Goal: Transaction & Acquisition: Purchase product/service

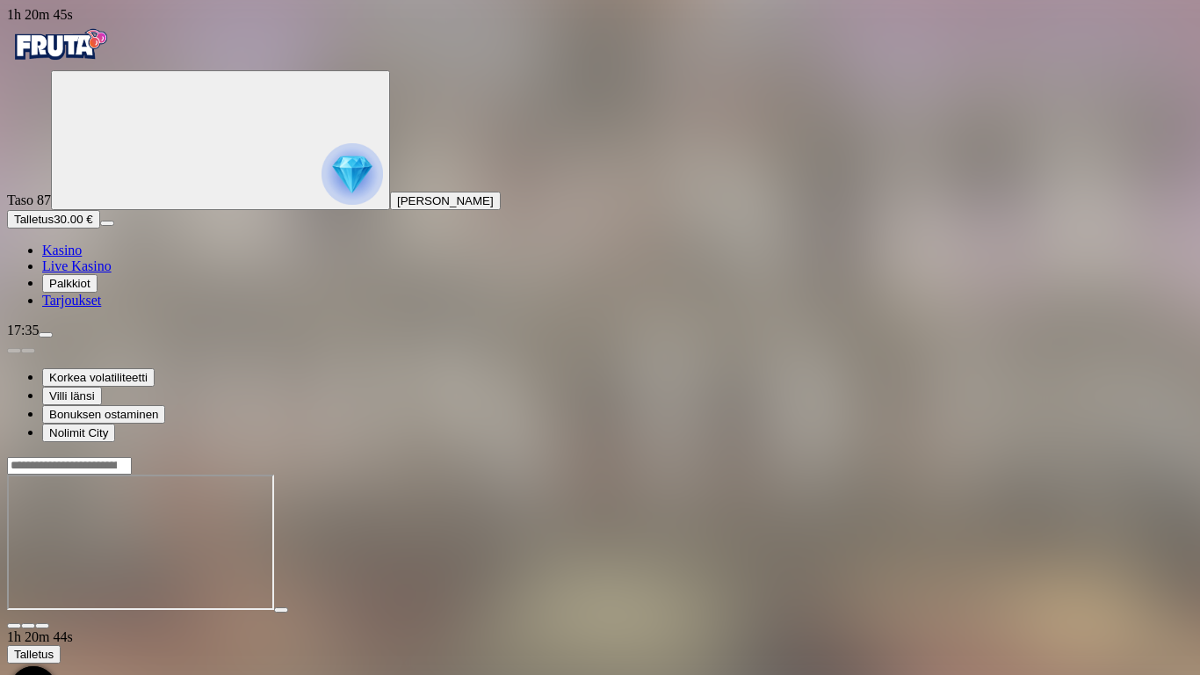
click at [42, 626] on span "fullscreen-exit icon" at bounding box center [42, 626] width 0 height 0
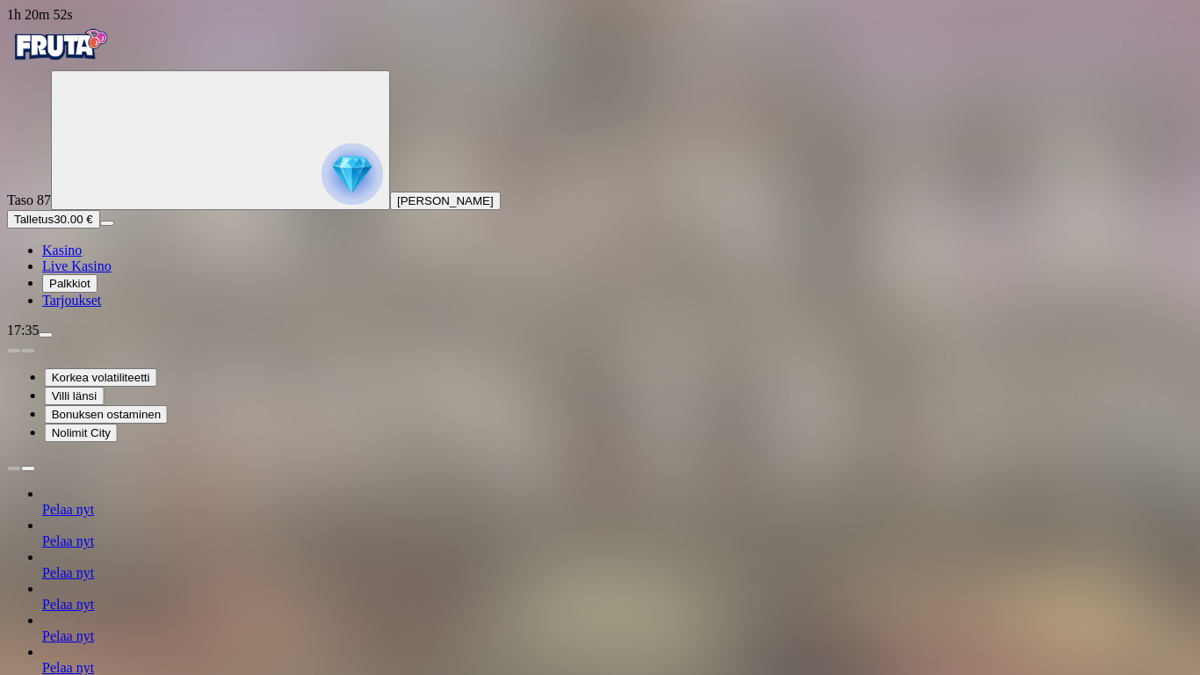
click at [111, 439] on span "Nolimit City" at bounding box center [81, 432] width 59 height 13
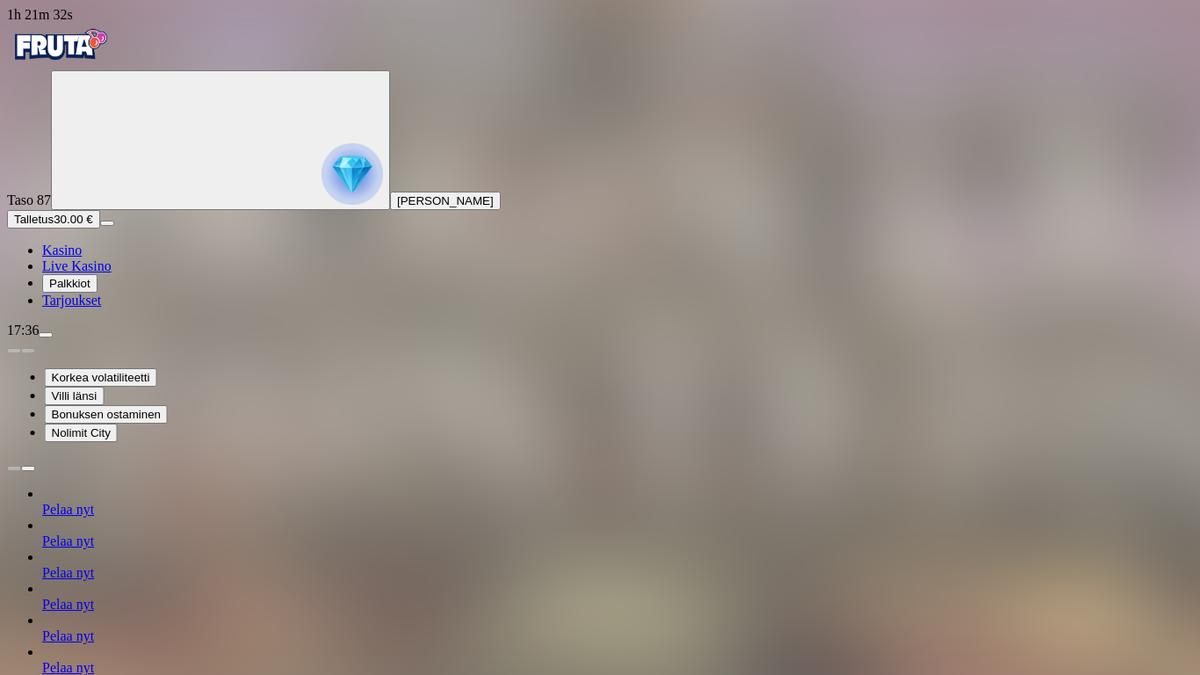
click at [105, 405] on button "Villi länsi" at bounding box center [75, 396] width 60 height 18
click at [111, 439] on span "Nolimit City" at bounding box center [81, 432] width 59 height 13
click at [110, 439] on span "Nolimit City" at bounding box center [80, 432] width 59 height 13
click at [112, 439] on span "Nolimit City" at bounding box center [83, 432] width 59 height 13
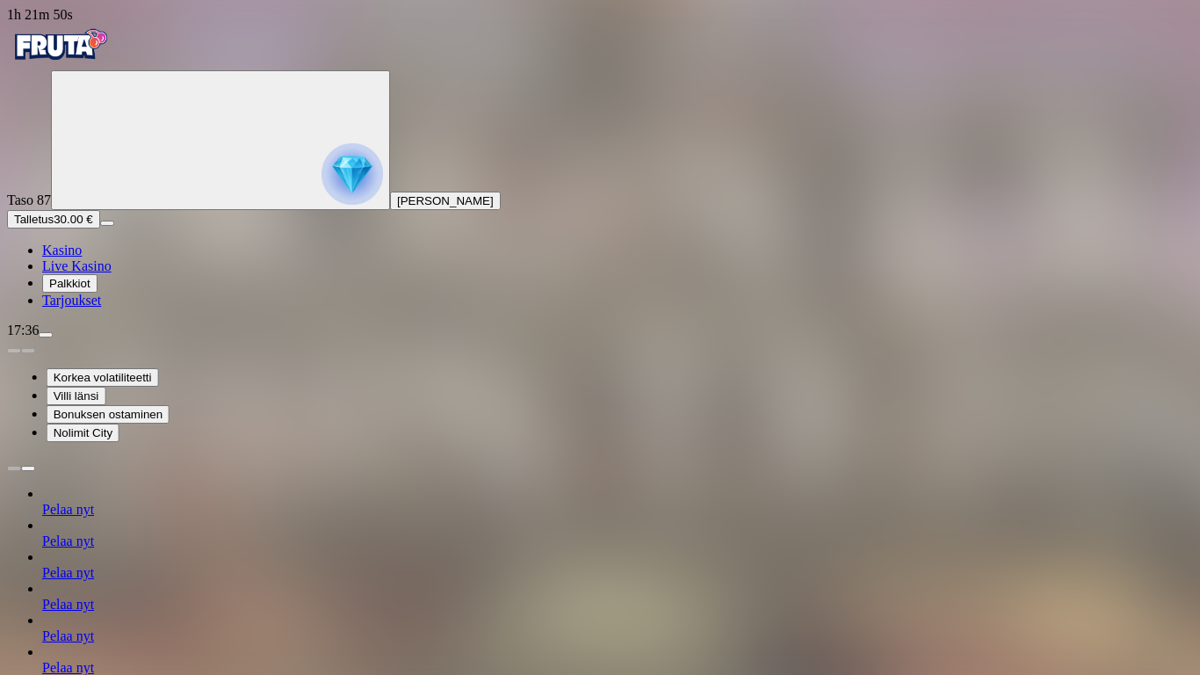
click at [163, 421] on span "Bonuksen ostaminen" at bounding box center [108, 414] width 109 height 13
click at [165, 424] on button "Bonuksen ostaminen" at bounding box center [103, 414] width 123 height 18
click at [158, 421] on span "Bonuksen ostaminen" at bounding box center [103, 414] width 109 height 13
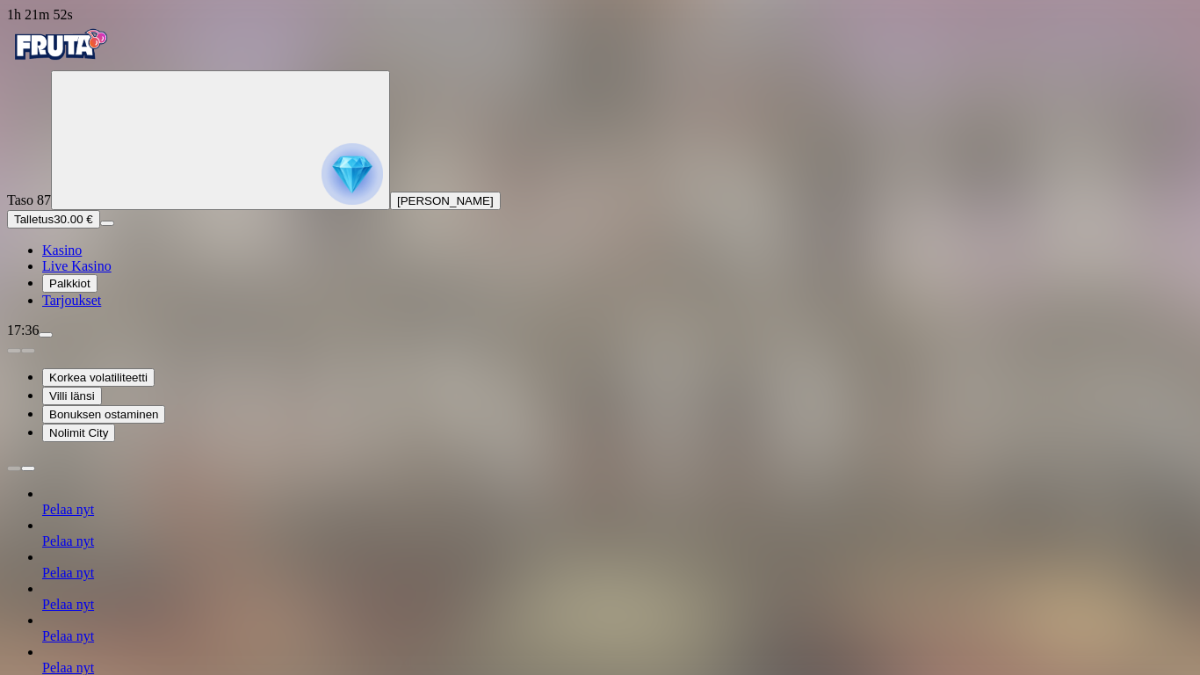
click at [95, 402] on span "Villi länsi" at bounding box center [72, 395] width 46 height 13
click at [94, 517] on span "Pelaa nyt" at bounding box center [68, 509] width 52 height 15
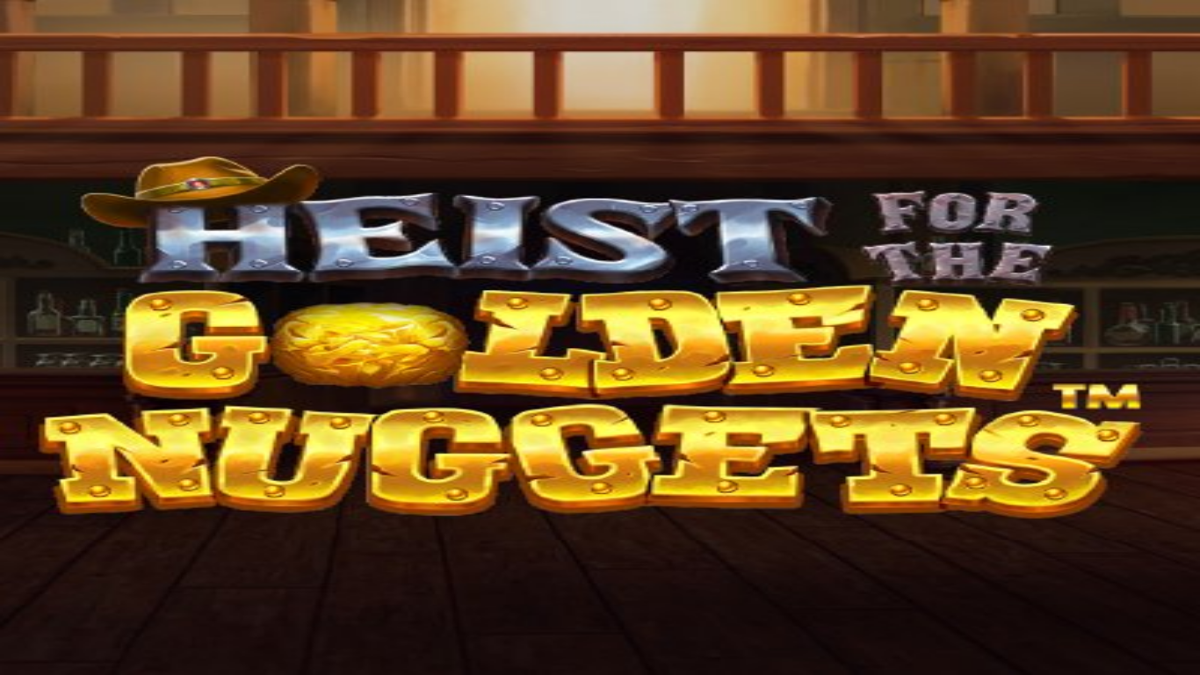
click at [133, 205] on icon "Primary" at bounding box center [190, 139] width 264 height 132
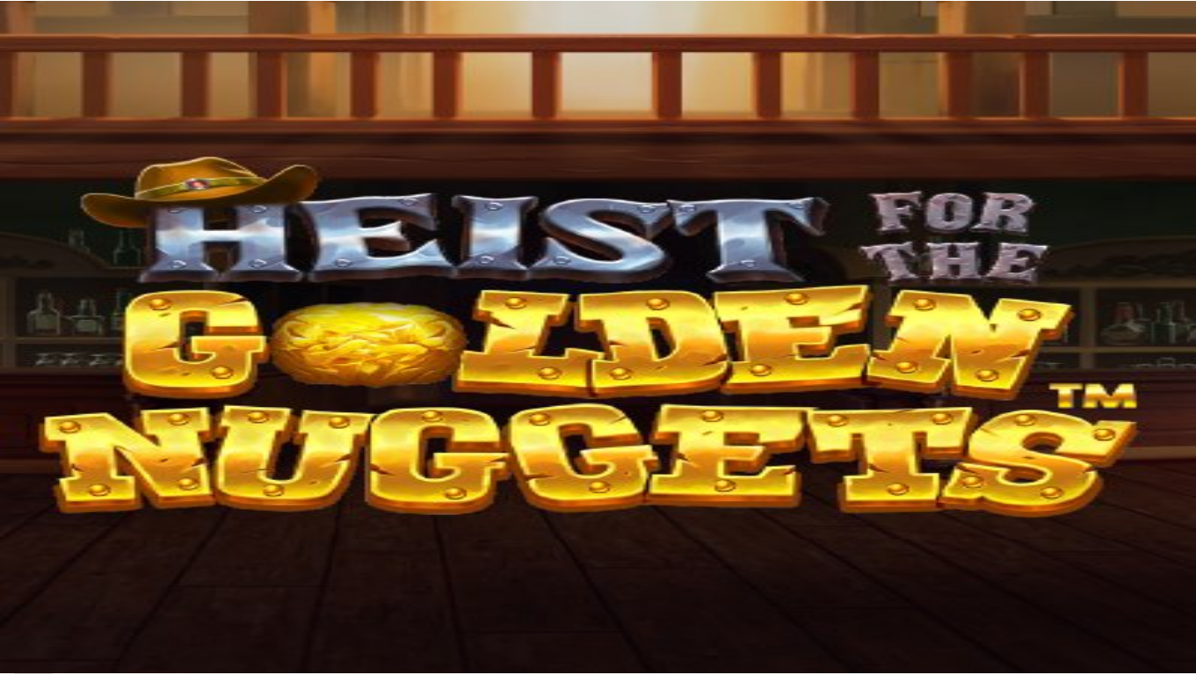
scroll to position [121, 0]
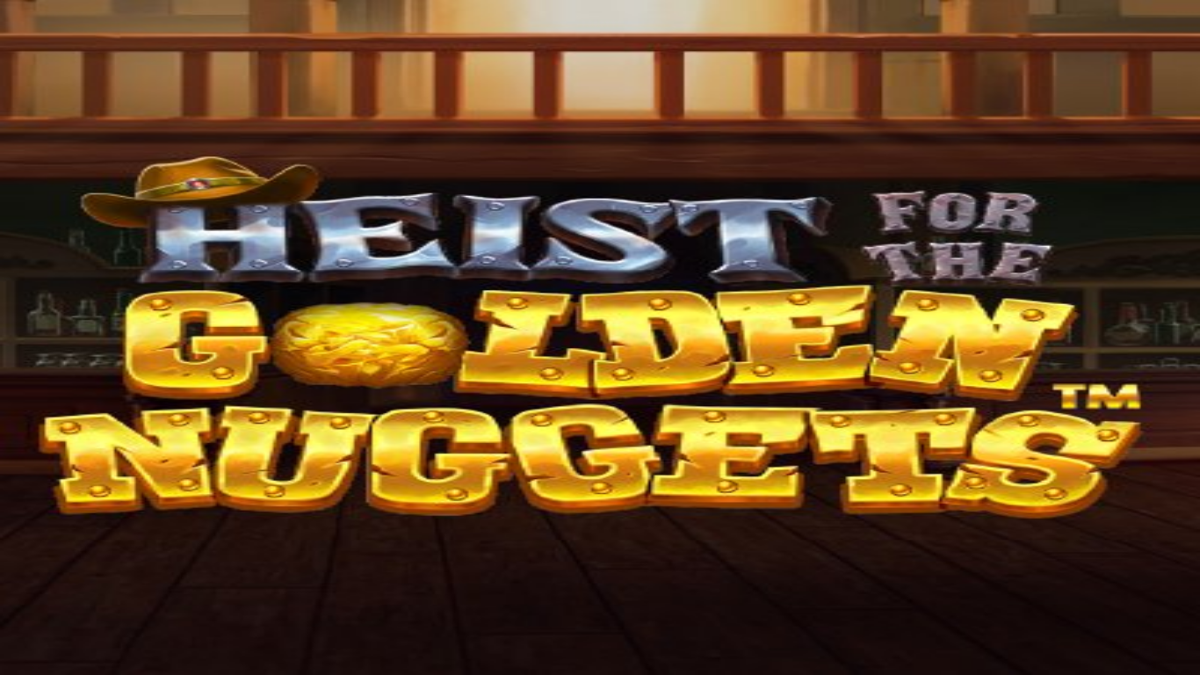
click at [454, 646] on h4 "Taso 88" at bounding box center [600, 654] width 1186 height 16
click at [84, 547] on img at bounding box center [45, 585] width 77 height 77
drag, startPoint x: 107, startPoint y: 468, endPoint x: 120, endPoint y: 452, distance: 20.6
click at [98, 293] on button "Palkkiot" at bounding box center [69, 283] width 55 height 18
click at [91, 290] on span "Palkkiot" at bounding box center [69, 283] width 41 height 13
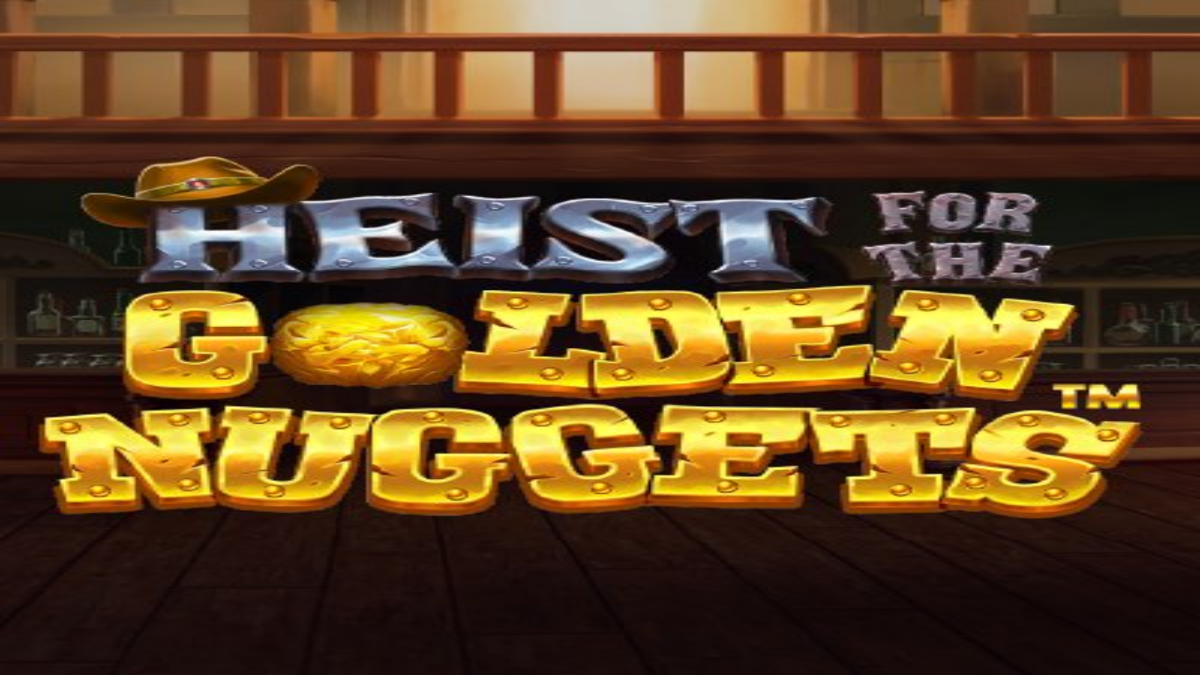
click at [91, 290] on span "Palkkiot" at bounding box center [69, 283] width 41 height 13
click at [101, 308] on link "Tarjoukset" at bounding box center [71, 300] width 59 height 15
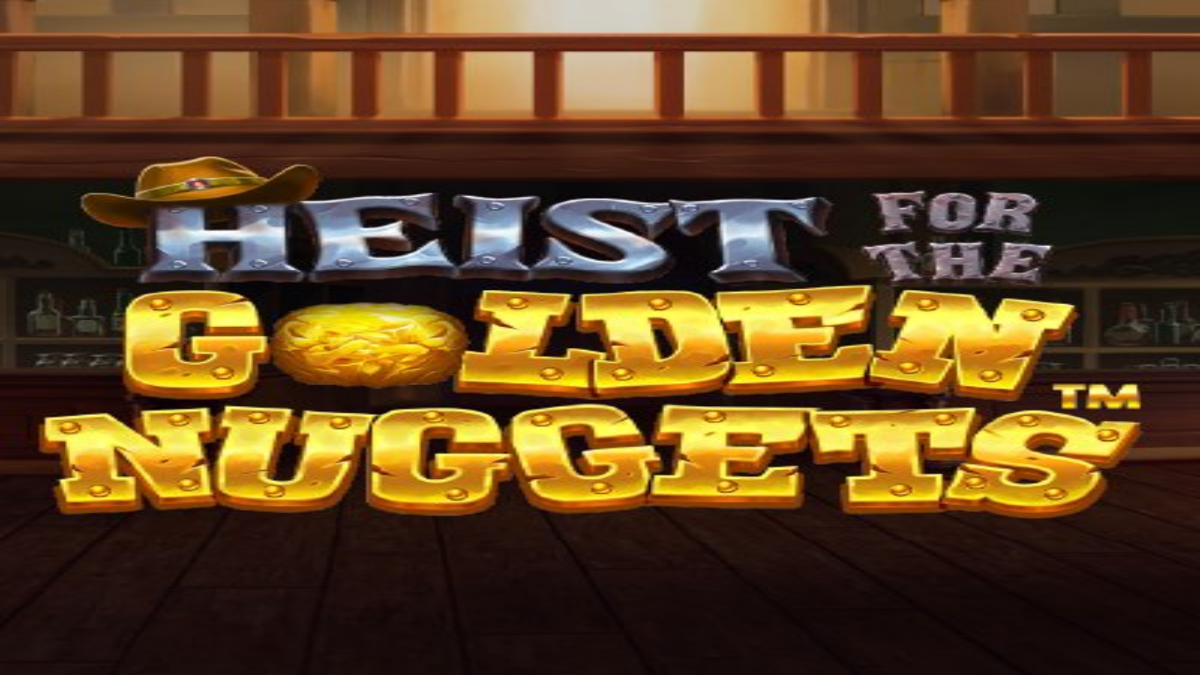
click at [101, 308] on span "Tarjoukset" at bounding box center [71, 300] width 59 height 15
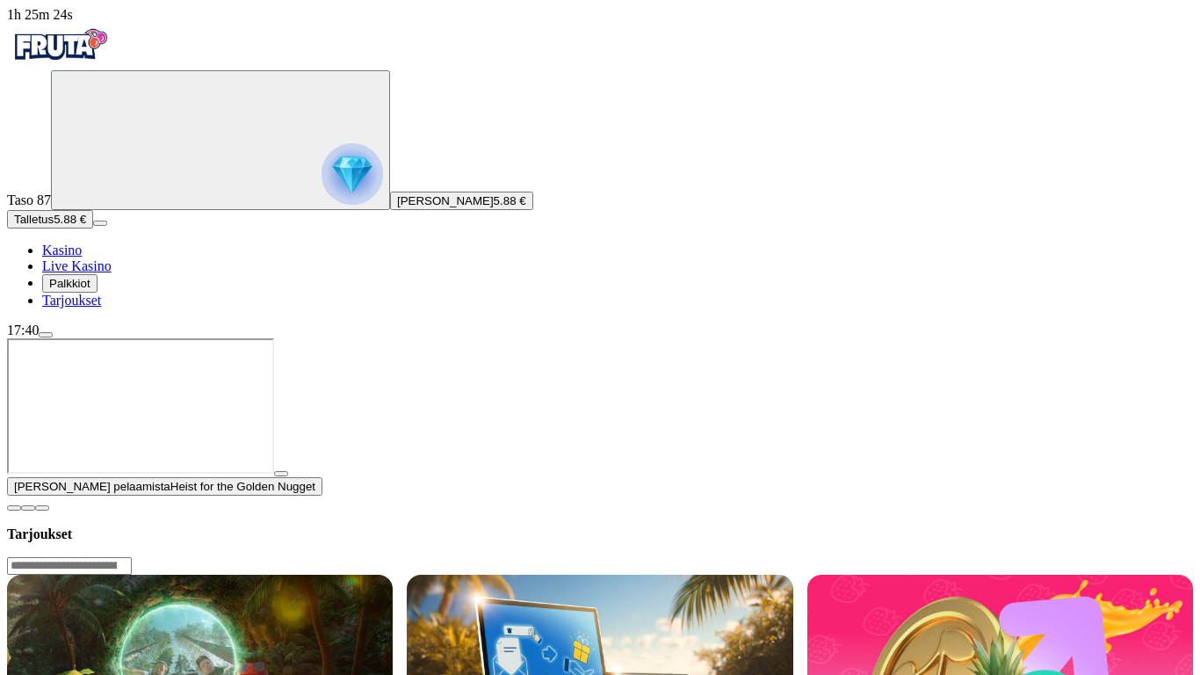
click at [98, 293] on button "Palkkiot" at bounding box center [69, 283] width 55 height 18
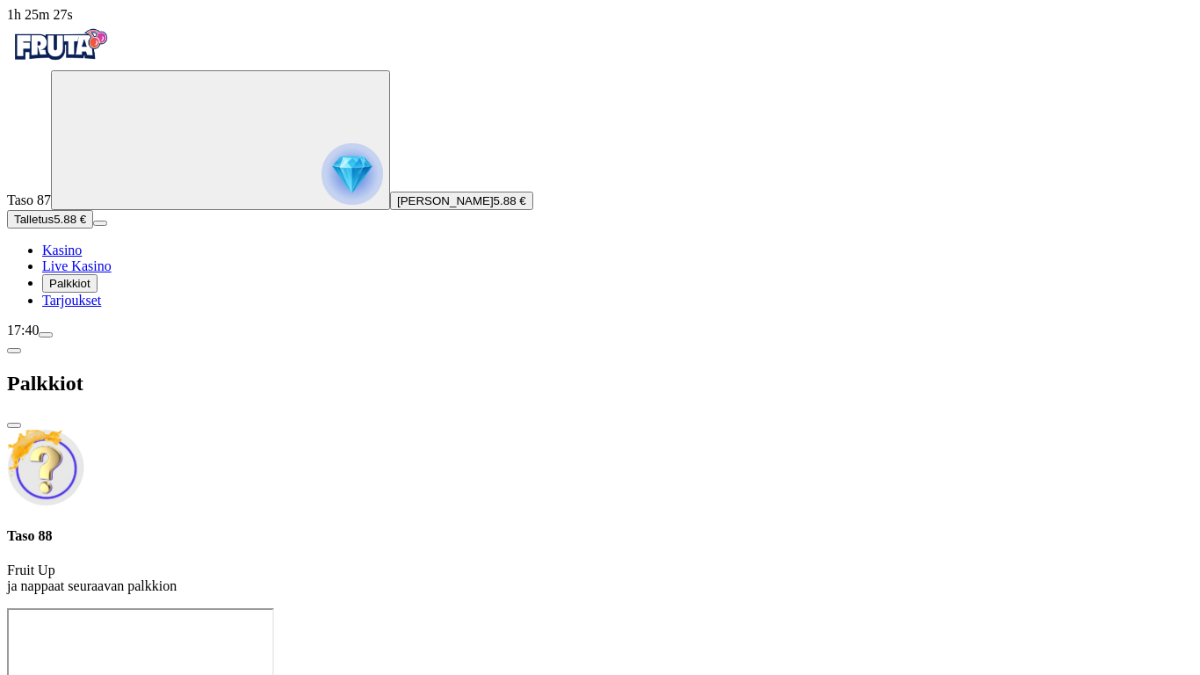
drag, startPoint x: 385, startPoint y: 107, endPoint x: 390, endPoint y: 115, distance: 9.5
click at [390, 528] on h4 "Taso 88" at bounding box center [600, 536] width 1186 height 16
click at [377, 429] on div "Taso 88 Fruit Up ja nappaat seuraavan palkkion" at bounding box center [600, 512] width 1186 height 166
drag, startPoint x: 178, startPoint y: 636, endPoint x: 164, endPoint y: 639, distance: 13.4
click at [53, 337] on button "menu" at bounding box center [46, 334] width 14 height 5
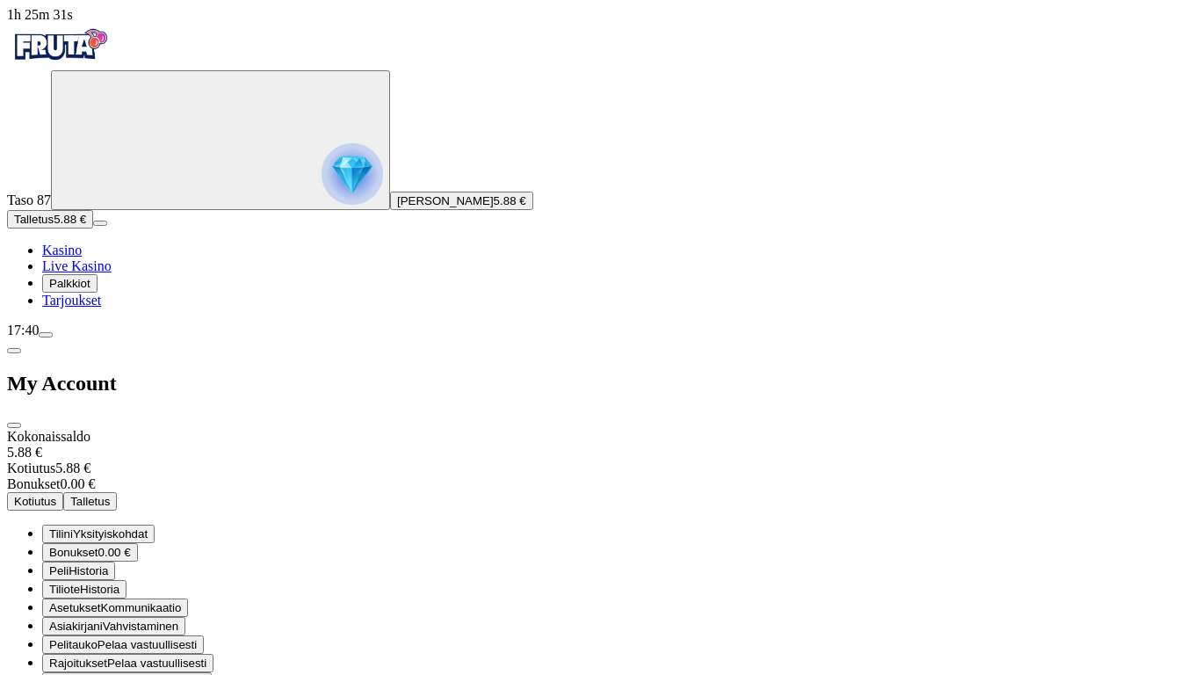
click at [46, 335] on span "menu icon" at bounding box center [46, 335] width 0 height 0
click at [98, 546] on span "Bonukset" at bounding box center [73, 552] width 49 height 13
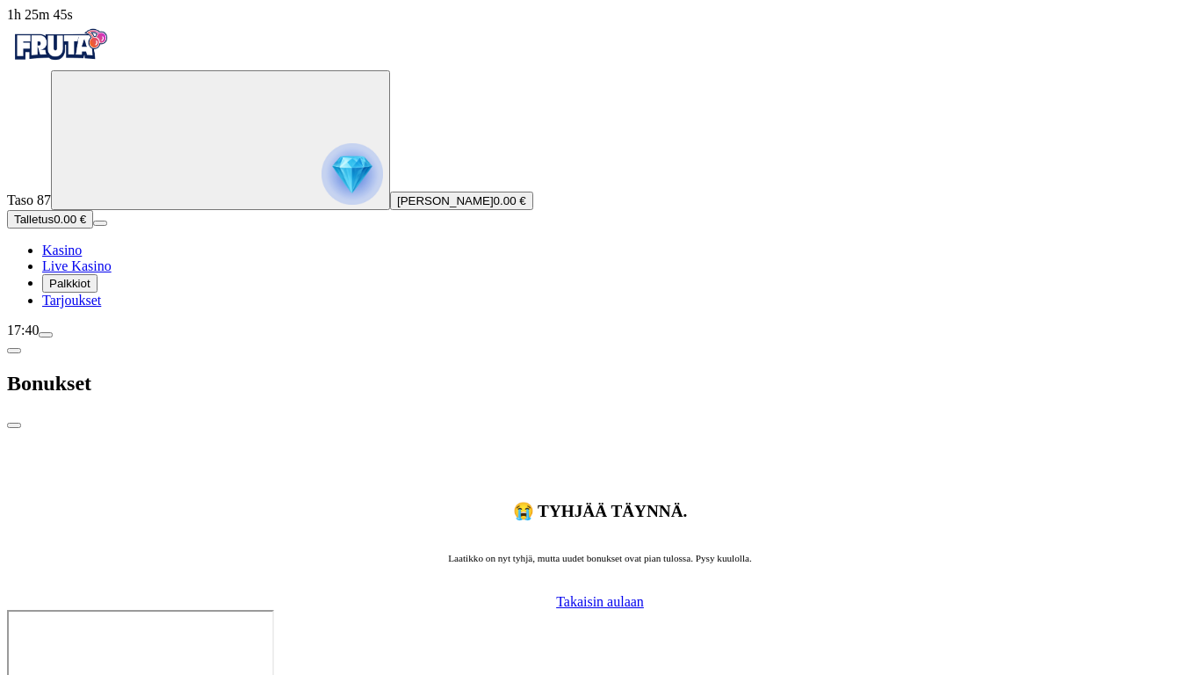
drag, startPoint x: 386, startPoint y: 134, endPoint x: 386, endPoint y: 146, distance: 12.3
click at [521, 429] on img at bounding box center [600, 455] width 158 height 53
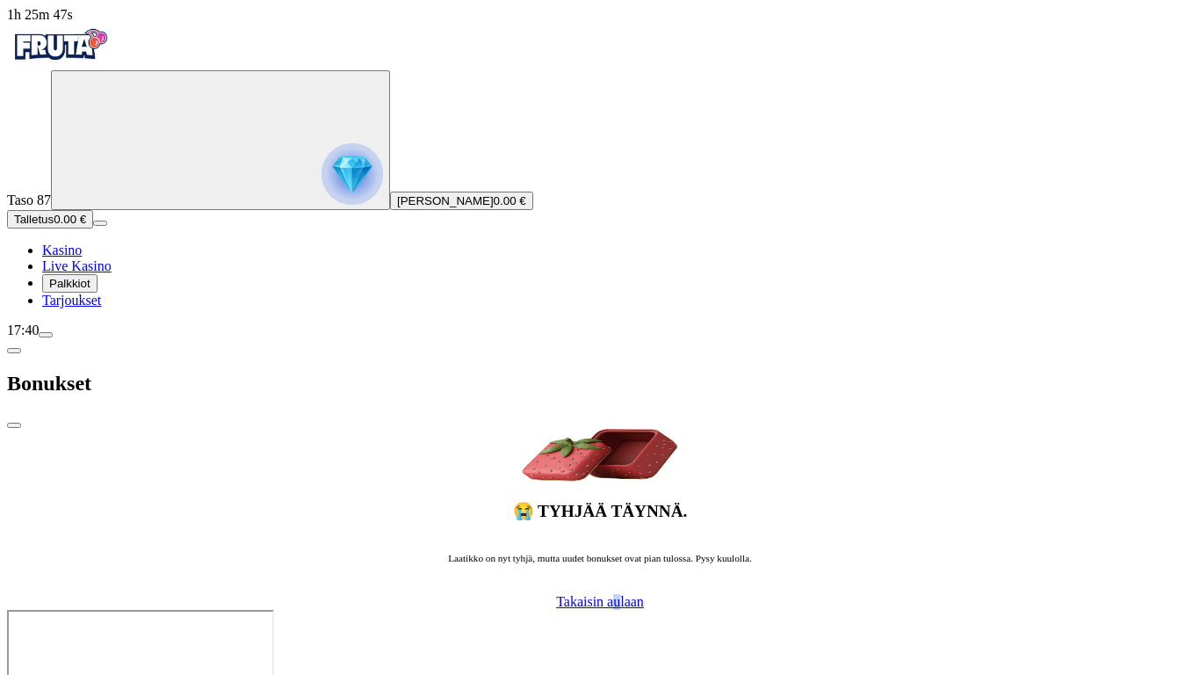
click at [377, 429] on div "😭 Tyhjää täynnä. Laatikko on nyt tyhjä, mutta uudet bonukset ovat pian tulossa.…" at bounding box center [600, 520] width 1186 height 182
drag, startPoint x: 377, startPoint y: 293, endPoint x: 362, endPoint y: 307, distance: 20.5
click at [375, 429] on div "😭 Tyhjää täynnä. Laatikko on nyt tyhjä, mutta uudet bonukset ovat pian tulossa.…" at bounding box center [600, 520] width 1186 height 182
click at [556, 594] on span "Takaisin aulaan" at bounding box center [600, 601] width 88 height 15
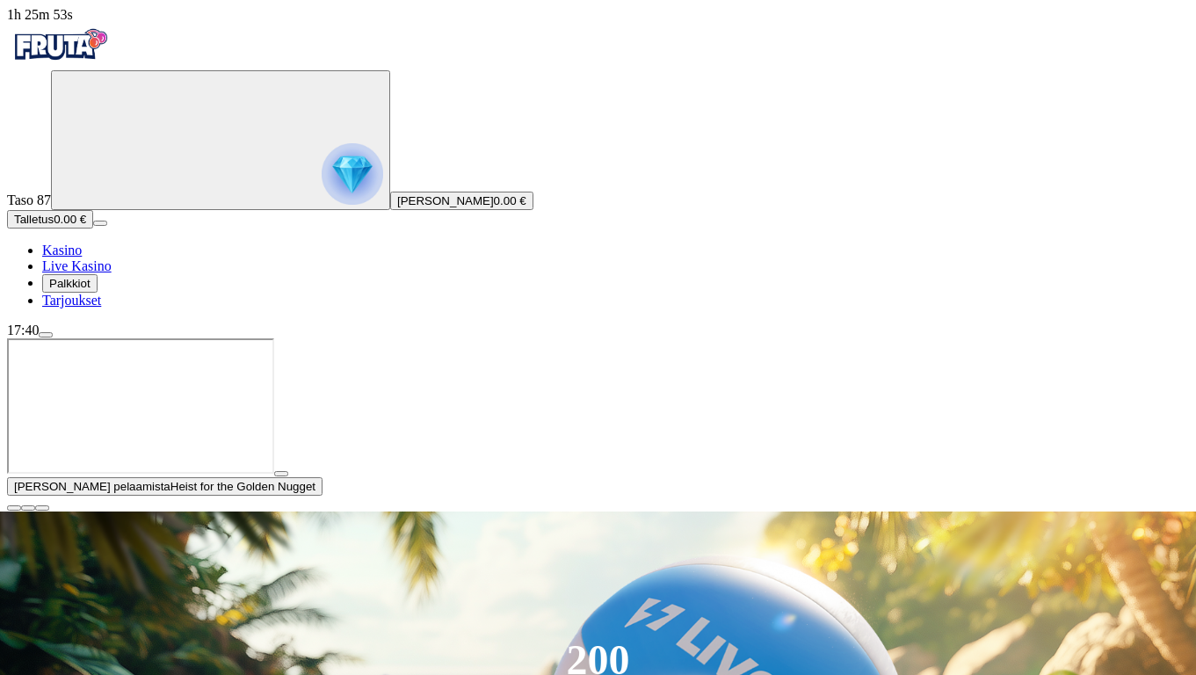
click at [54, 226] on span "Talletus" at bounding box center [34, 219] width 40 height 13
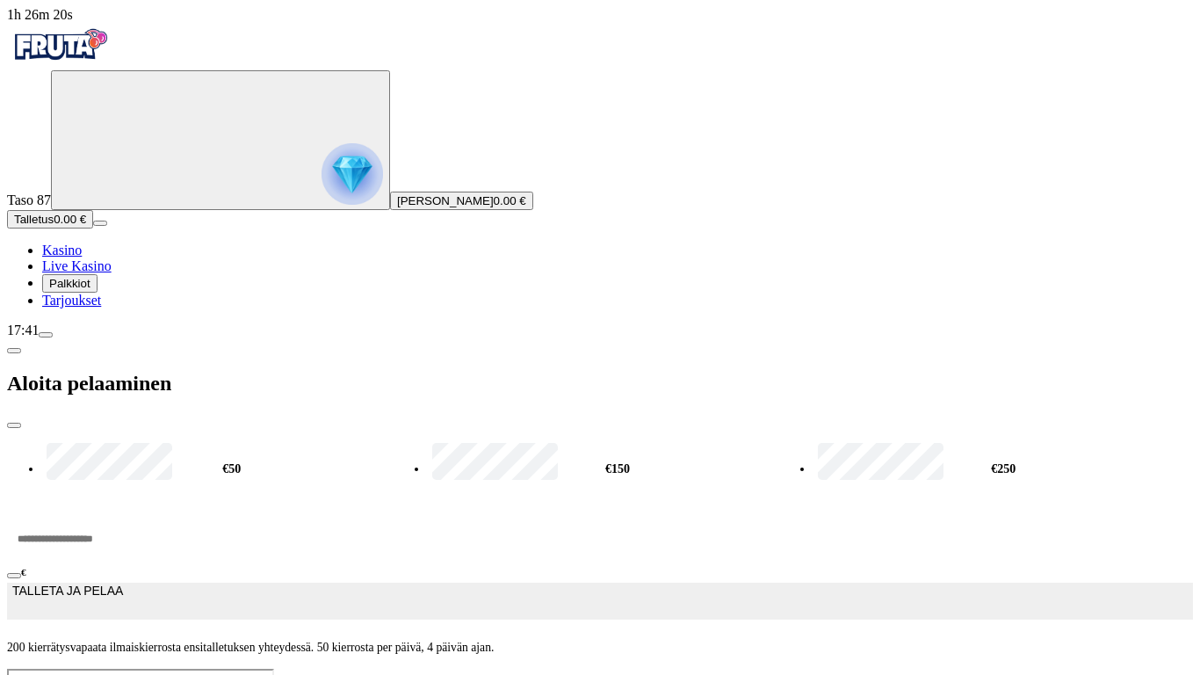
click at [126, 512] on input "***" at bounding box center [66, 538] width 119 height 53
drag, startPoint x: 399, startPoint y: 178, endPoint x: 315, endPoint y: 153, distance: 87.9
click at [315, 429] on form "€50 €150 €250 *** € TALLETA JA PELAA 200 kierrätysvapaata ilmaiskierrosta ensit…" at bounding box center [600, 549] width 1186 height 240
drag, startPoint x: 244, startPoint y: 117, endPoint x: 207, endPoint y: 141, distance: 44.4
click at [207, 429] on form "€50 €150 €250 *** € TALLETA JA PELAA 200 kierrätysvapaata ilmaiskierrosta ensit…" at bounding box center [600, 549] width 1186 height 240
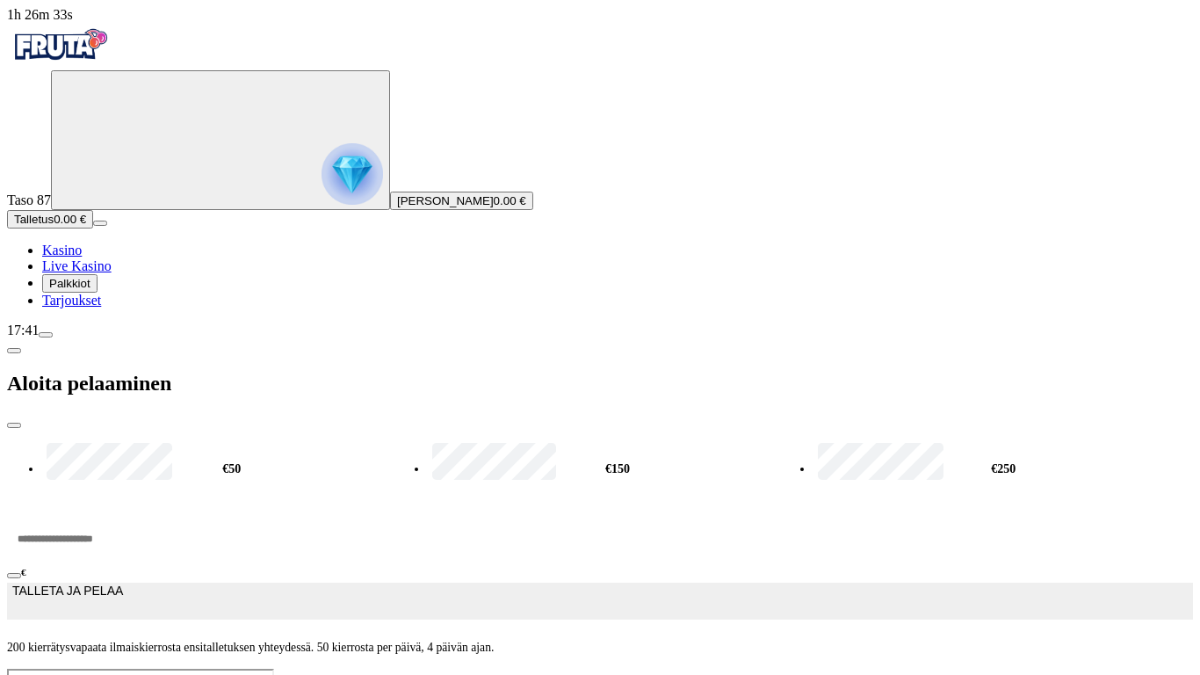
type input "**"
click at [455, 583] on button "TALLETA JA PELAA" at bounding box center [600, 601] width 1186 height 37
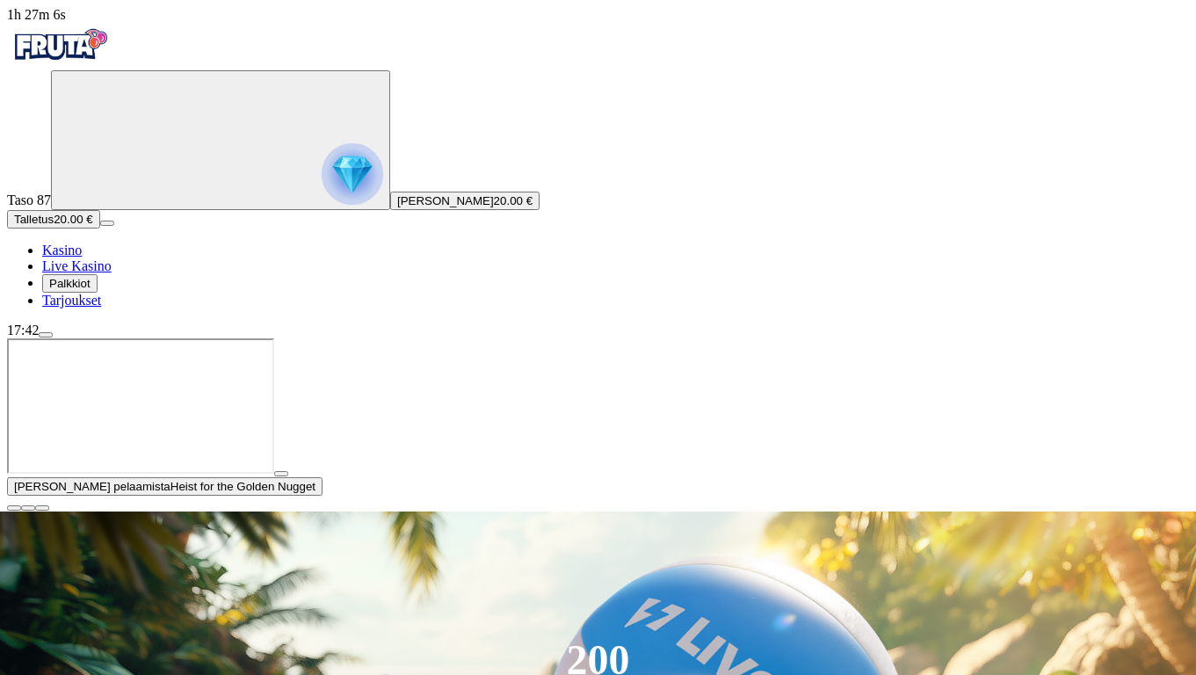
click at [94, 308] on ul "Kasino Live Kasino Palkkiot Tarjoukset" at bounding box center [598, 276] width 1182 height 66
click at [14, 508] on span "close icon" at bounding box center [14, 508] width 0 height 0
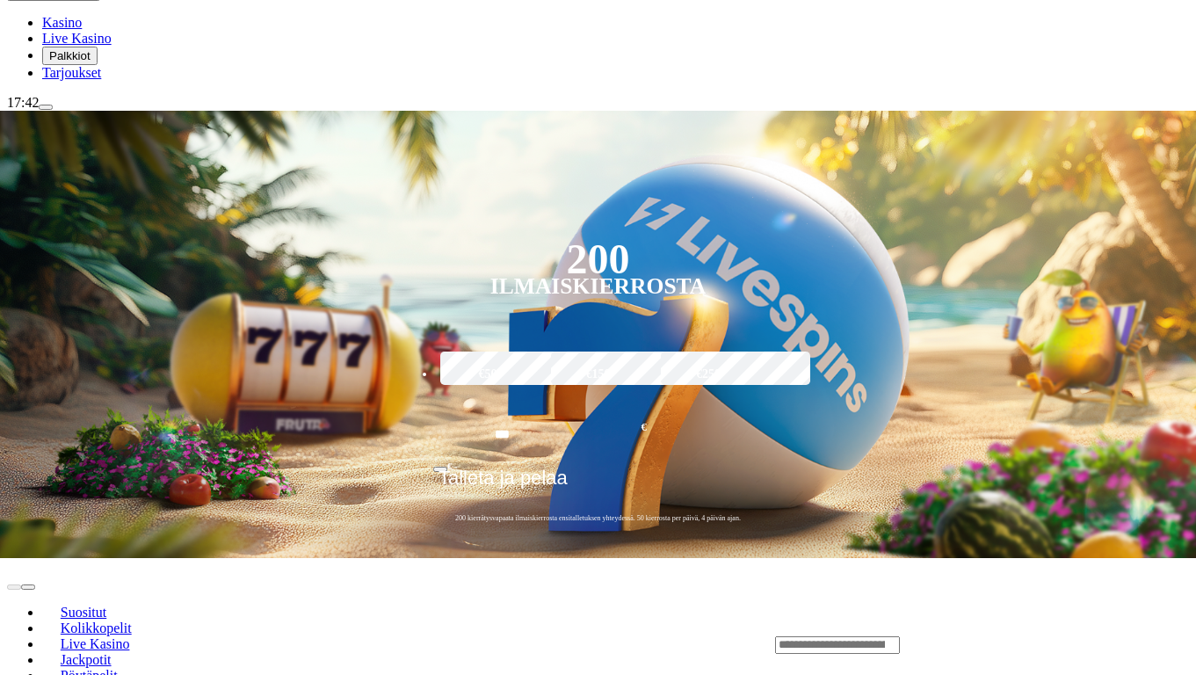
scroll to position [253, 0]
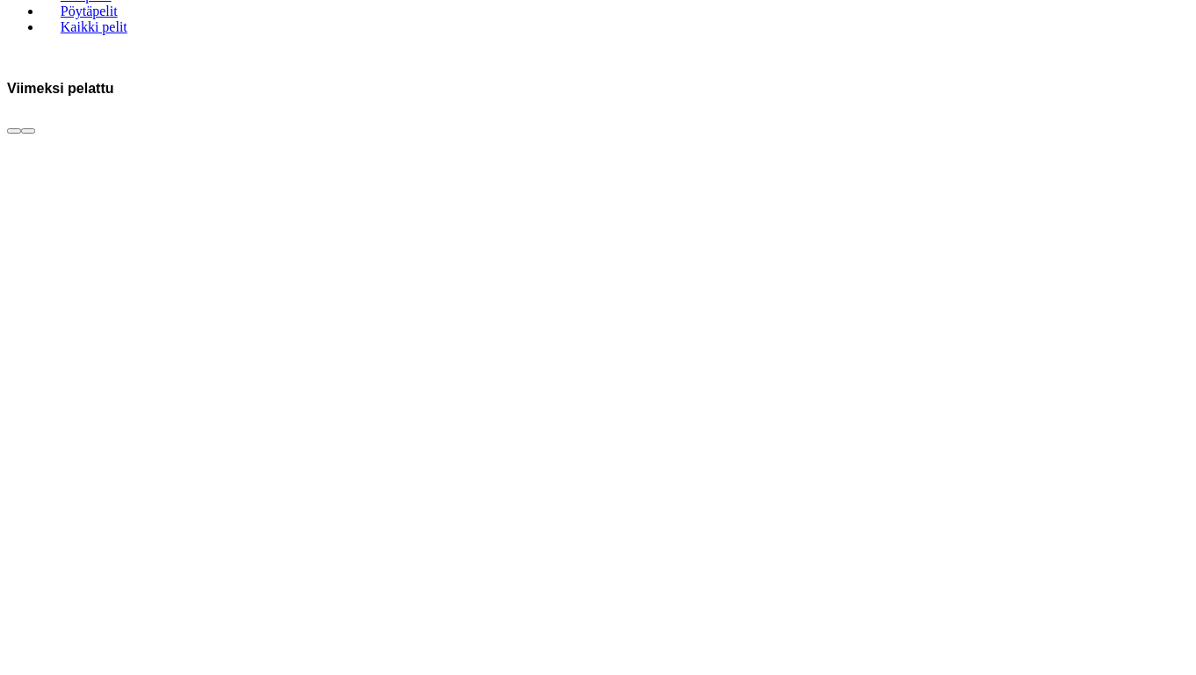
scroll to position [949, 0]
drag, startPoint x: 623, startPoint y: 294, endPoint x: 627, endPoint y: 285, distance: 9.8
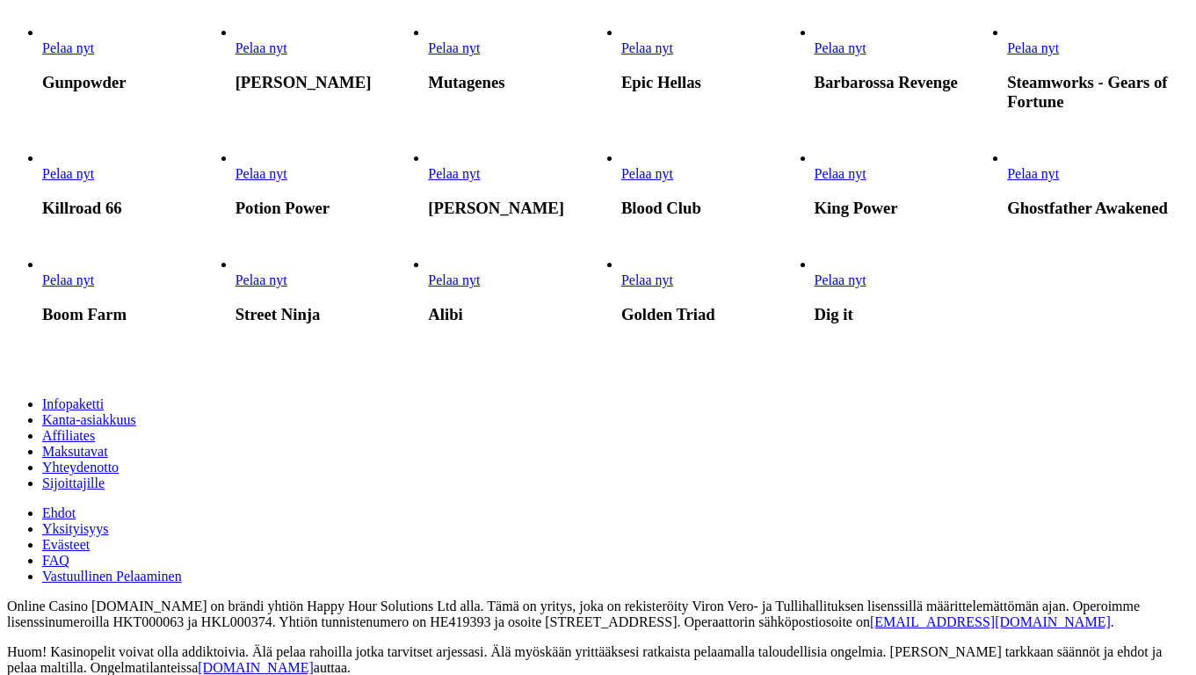
scroll to position [1139, 0]
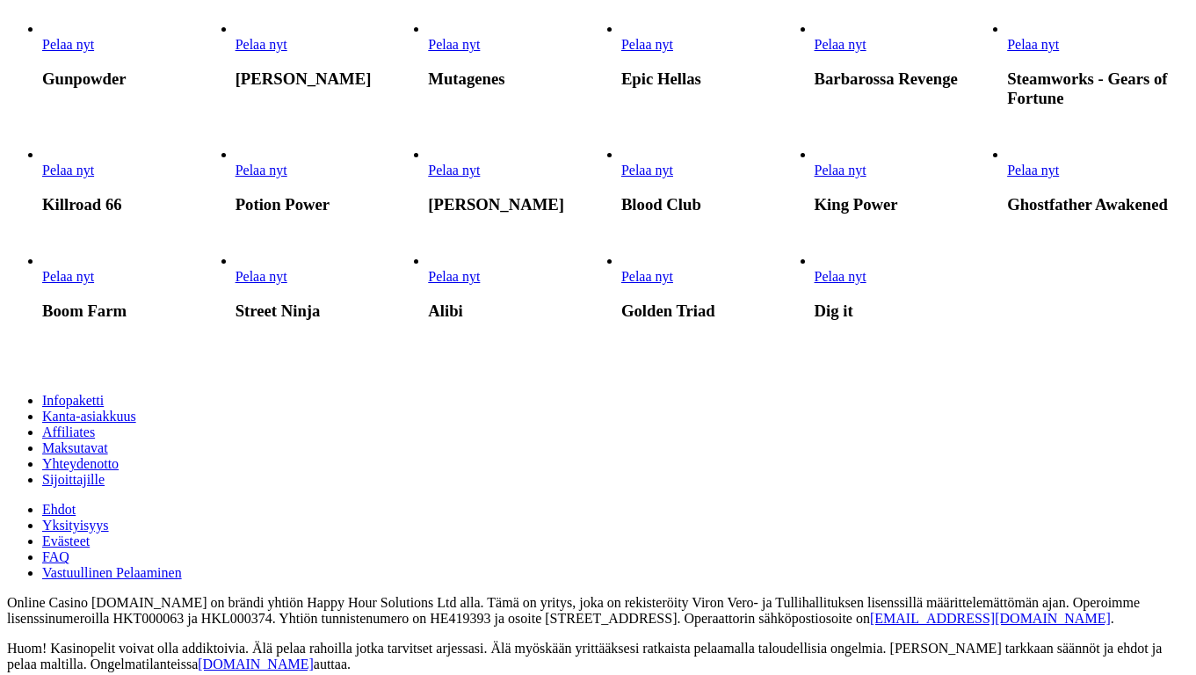
click at [673, 52] on link "Pelaa nyt" at bounding box center [647, 44] width 52 height 15
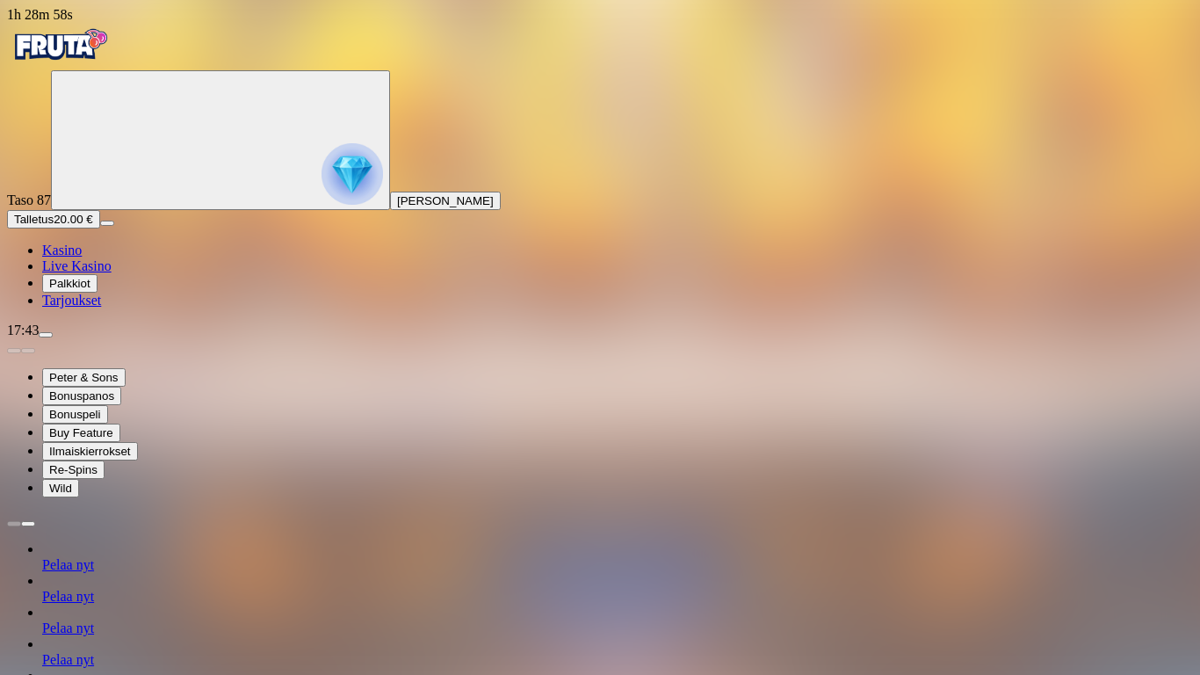
scroll to position [66, 0]
drag, startPoint x: 632, startPoint y: 547, endPoint x: 665, endPoint y: 531, distance: 36.9
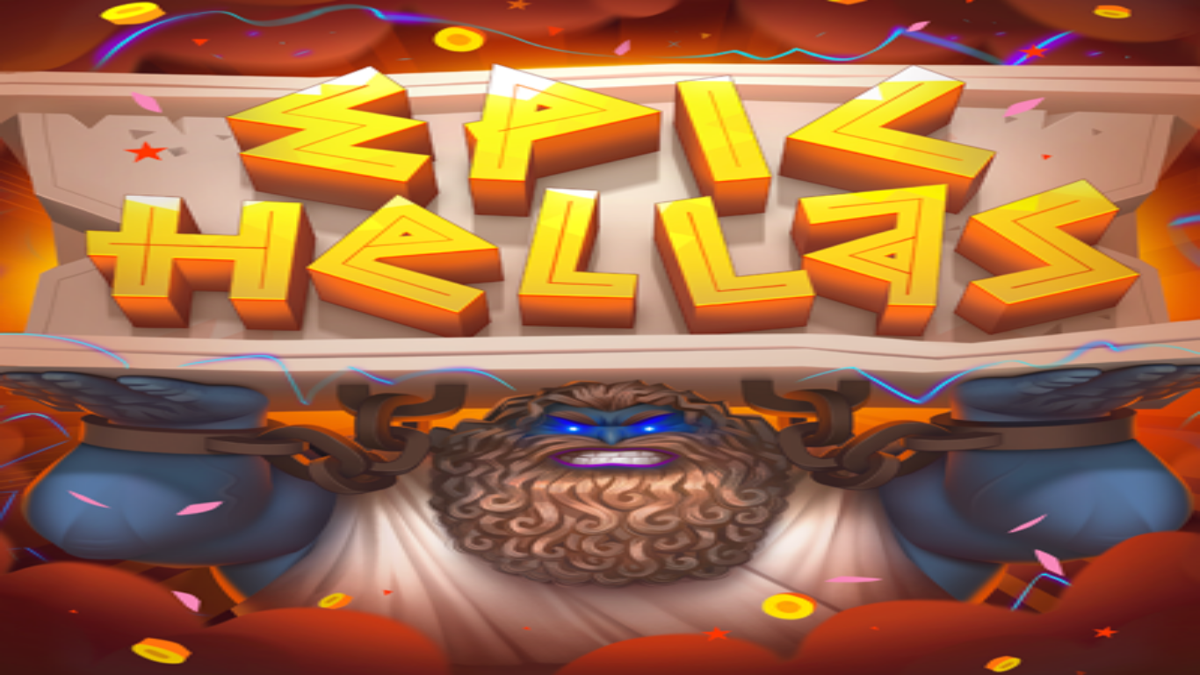
drag, startPoint x: 586, startPoint y: 650, endPoint x: 576, endPoint y: 317, distance: 333.2
click at [138, 460] on button "Ilmaiskierrokset" at bounding box center [90, 451] width 96 height 18
click at [1181, 511] on main "1h 38m 15s Talletus Kokonaissaldo 19.20 € Kotiutus 19.20 € Bonukset 0.00 € Tall…" at bounding box center [600, 683] width 1186 height 345
click at [1176, 511] on main "1h 38m 16s Talletus Kokonaissaldo 19.20 € Kotiutus 19.20 € Bonukset 0.00 € Tall…" at bounding box center [600, 683] width 1186 height 345
click at [1172, 511] on main "1h 39m 15s Talletus Kokonaissaldo 19.20 € Kotiutus 19.20 € Bonukset 0.00 € Tall…" at bounding box center [600, 683] width 1186 height 345
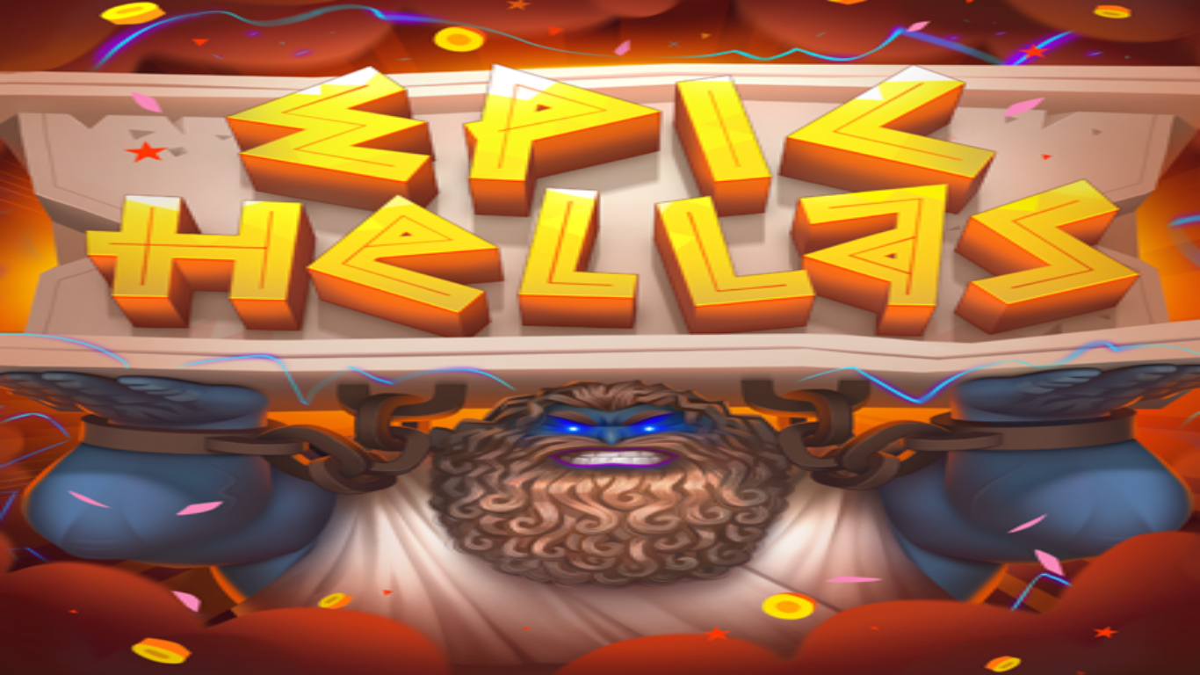
click at [14, 674] on span "close icon" at bounding box center [14, 681] width 0 height 0
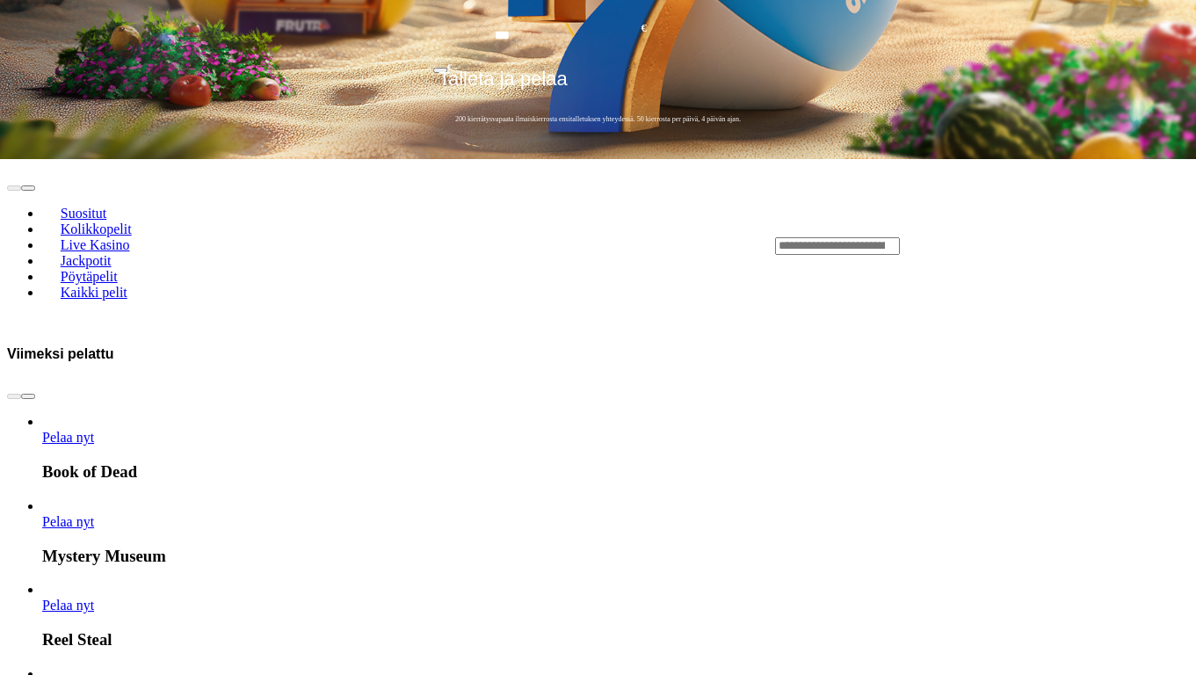
scroll to position [823, 0]
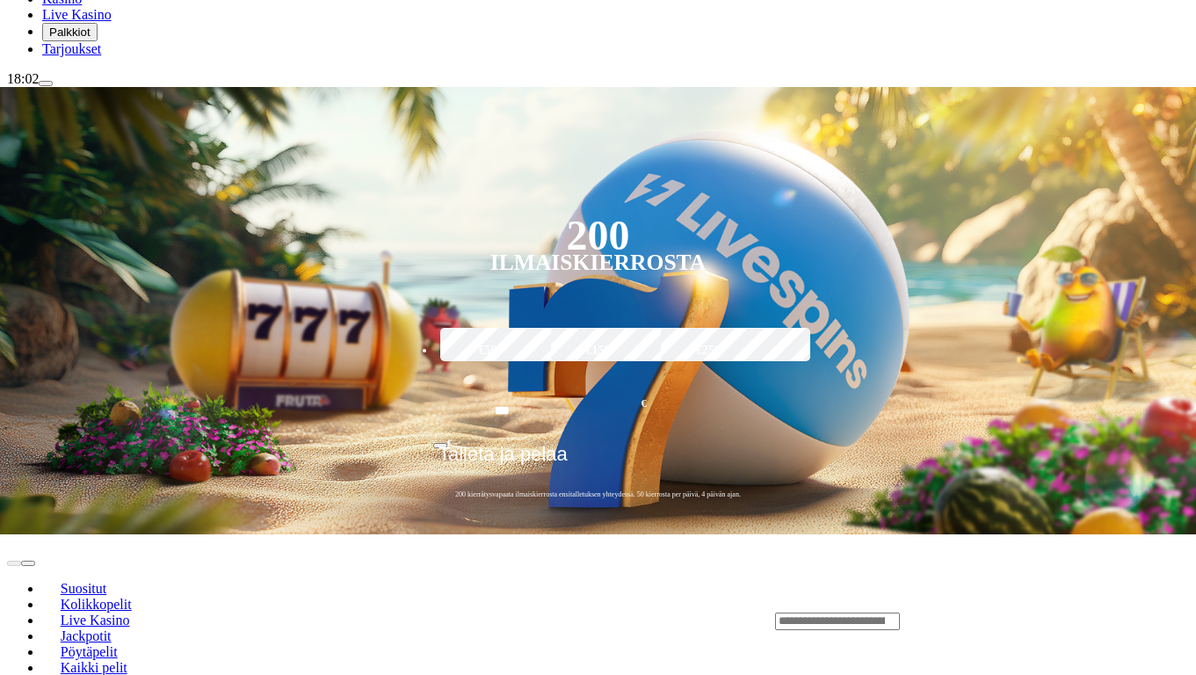
scroll to position [253, 0]
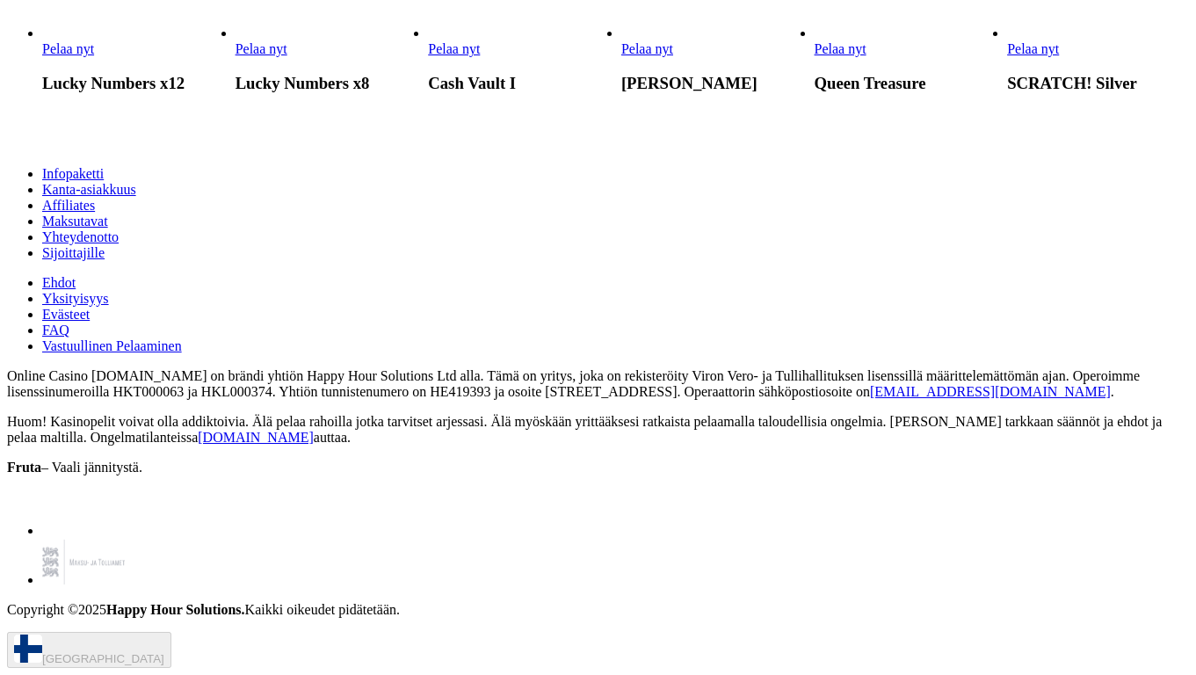
scroll to position [2404, 0]
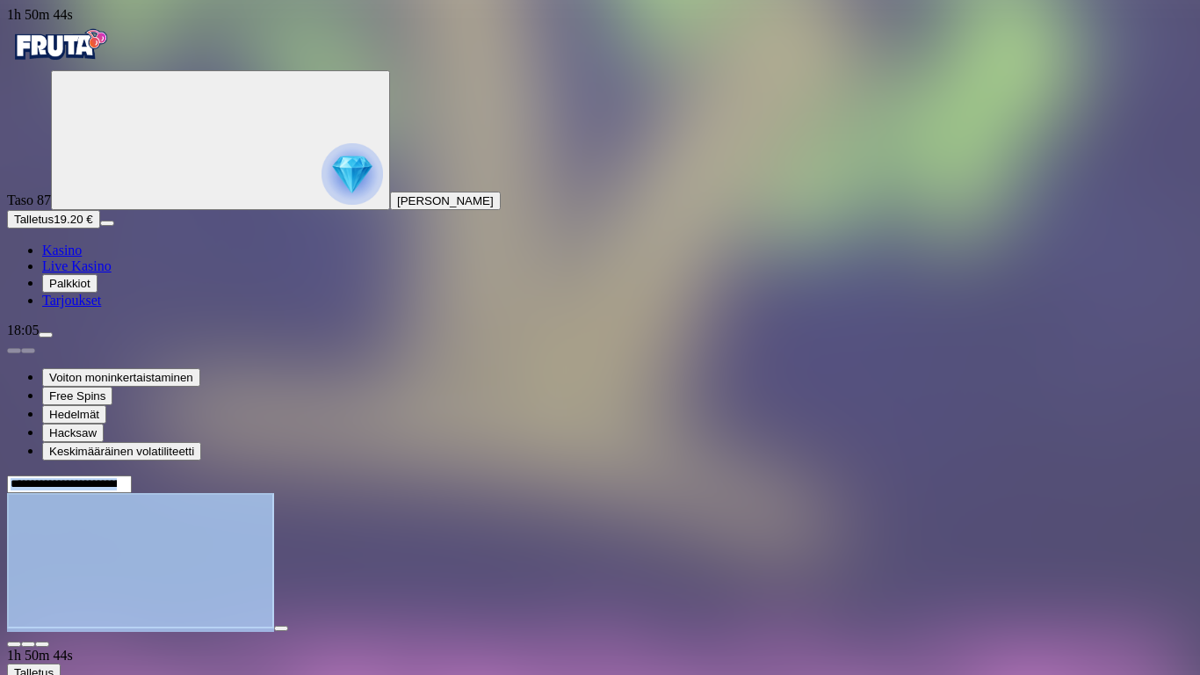
drag, startPoint x: 836, startPoint y: 627, endPoint x: 824, endPoint y: 621, distance: 12.6
click at [830, 623] on div "1h 50m 44s Taso 87 Reko Tapio Hietamäki Talletus 19.20 € Kasino Live Kasino Pal…" at bounding box center [600, 413] width 1186 height 813
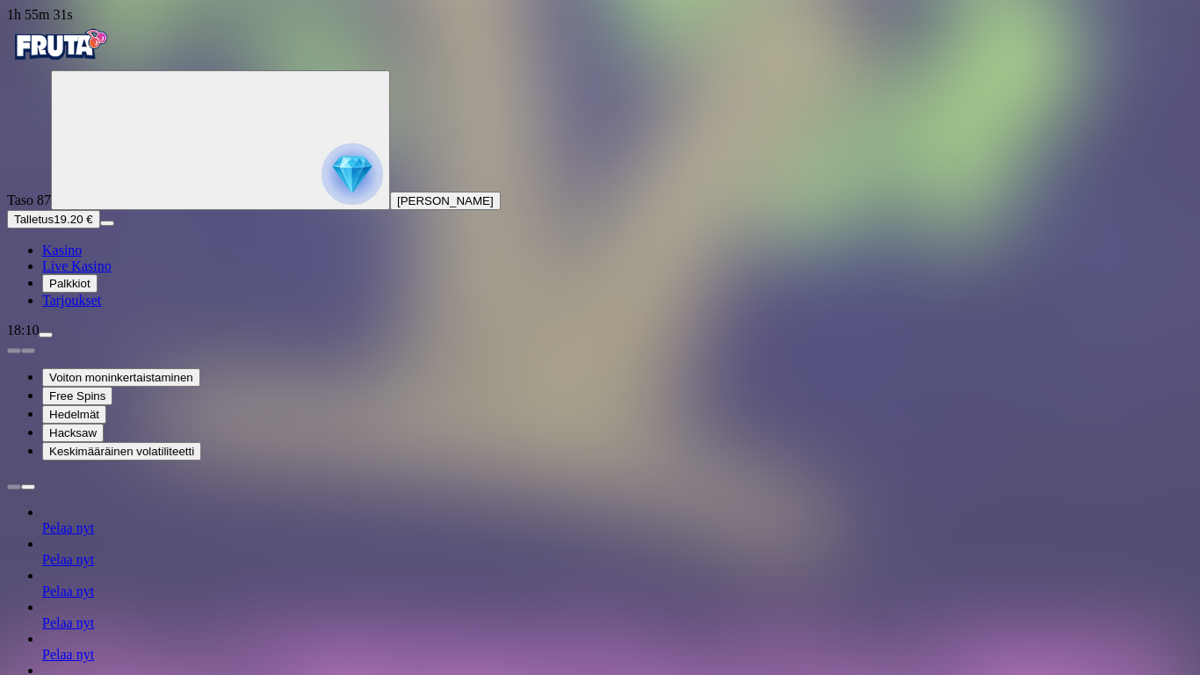
click at [54, 226] on span "Talletus" at bounding box center [34, 219] width 40 height 13
click at [80, 308] on span "Tarjoukset" at bounding box center [71, 300] width 59 height 15
click at [91, 290] on span "Palkkiot" at bounding box center [69, 283] width 41 height 13
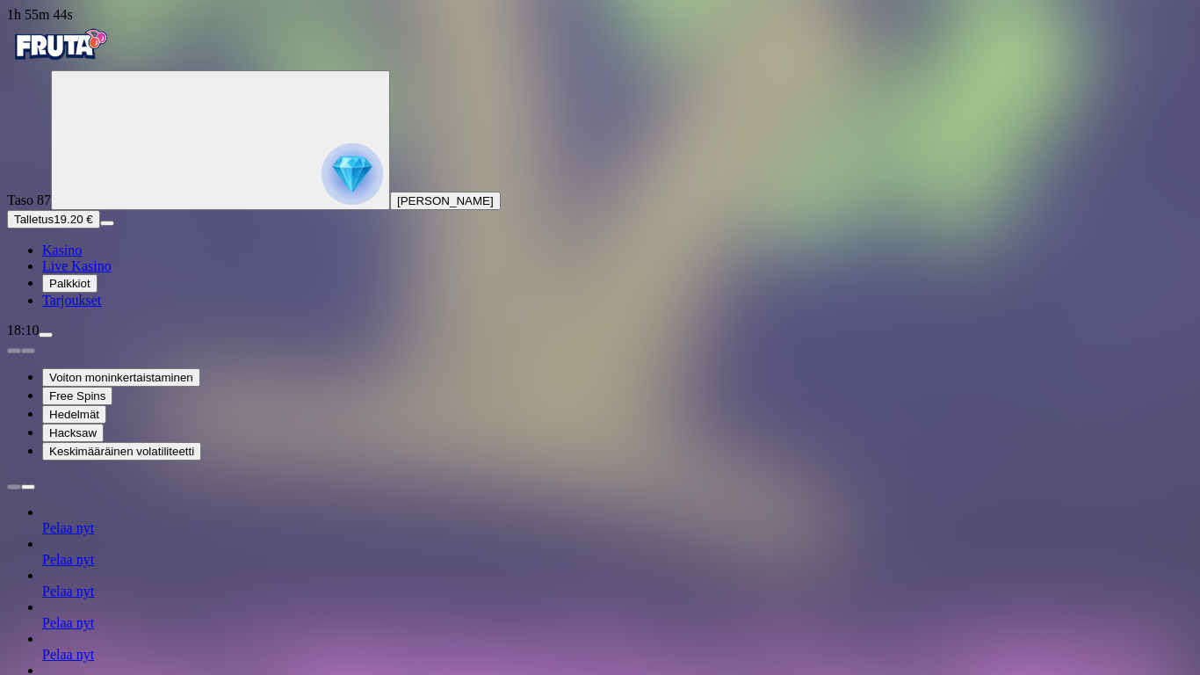
click at [101, 308] on ul "Kasino Live Kasino Palkkiot Tarjoukset" at bounding box center [600, 276] width 1186 height 66
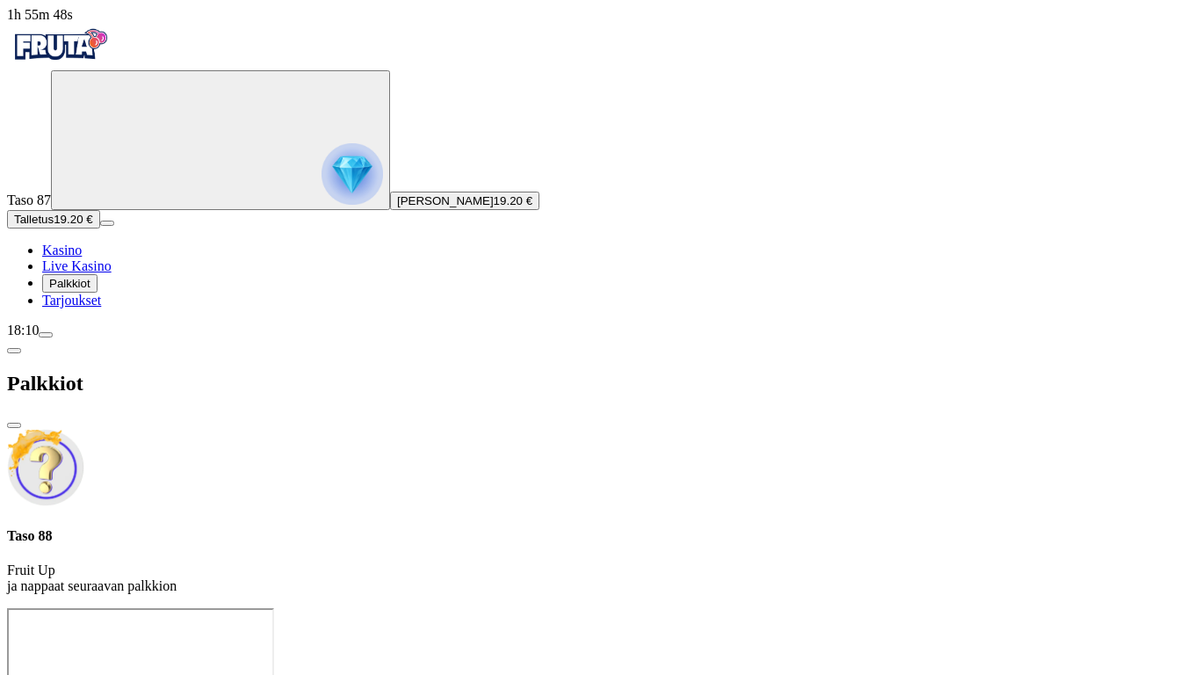
click at [346, 528] on h4 "Taso 88" at bounding box center [600, 536] width 1186 height 16
click at [347, 528] on div "Taso 88 Fruit Up ja nappaat seuraavan palkkion" at bounding box center [600, 561] width 1186 height 66
click at [346, 562] on p "Fruit Up ja nappaat seuraavan palkkion" at bounding box center [600, 578] width 1186 height 32
click at [393, 562] on p "Fruit Up ja nappaat seuraavan palkkion" at bounding box center [600, 578] width 1186 height 32
drag, startPoint x: 401, startPoint y: 133, endPoint x: 469, endPoint y: 57, distance: 102.0
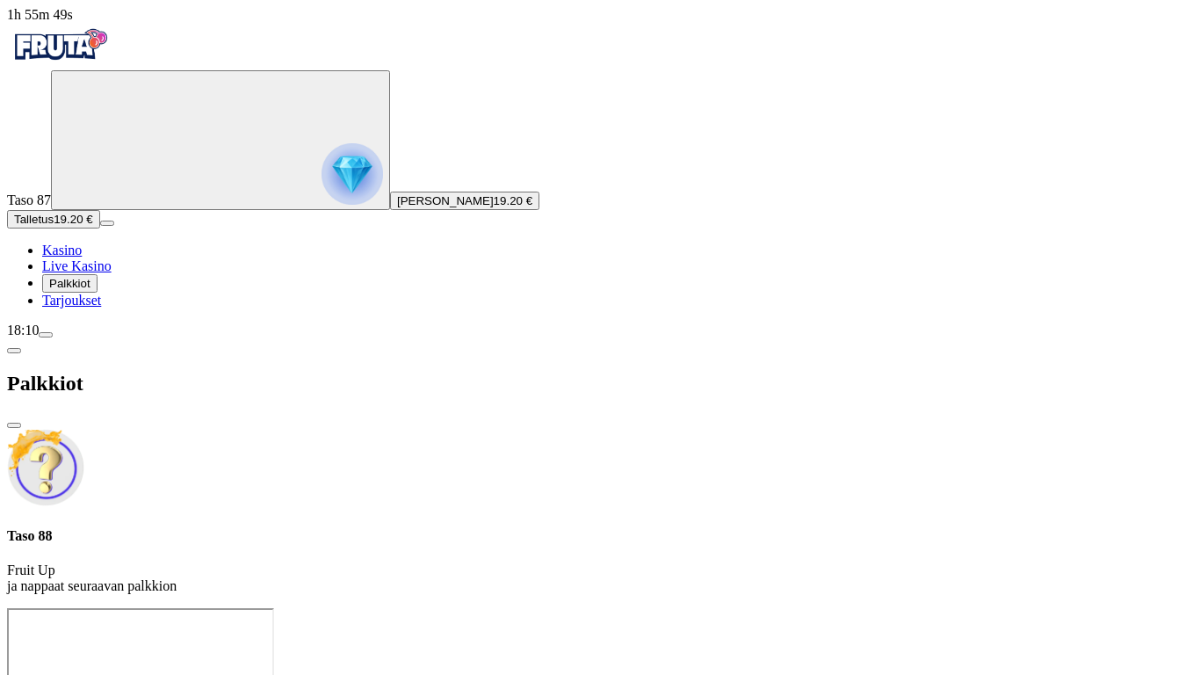
click at [401, 562] on p "Fruit Up ja nappaat seuraavan palkkion" at bounding box center [600, 578] width 1186 height 32
drag, startPoint x: 488, startPoint y: 18, endPoint x: 453, endPoint y: 33, distance: 38.5
click at [14, 425] on span "close icon" at bounding box center [14, 425] width 0 height 0
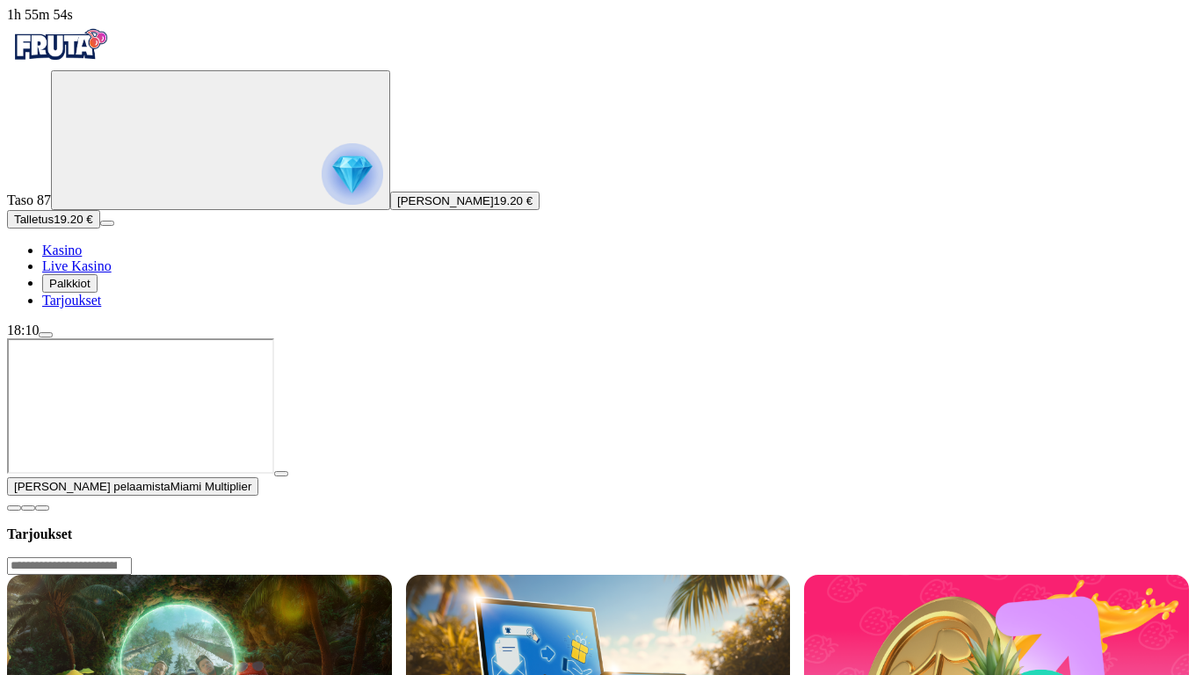
click at [46, 335] on span "menu icon" at bounding box center [46, 335] width 0 height 0
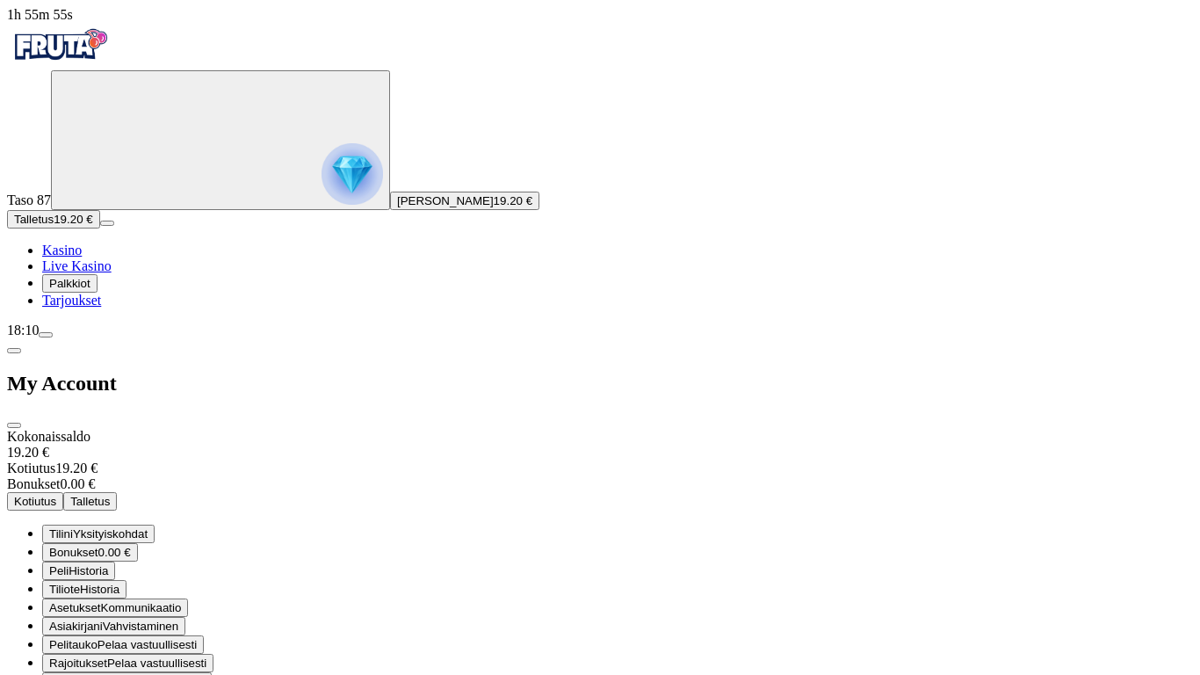
drag, startPoint x: 156, startPoint y: 631, endPoint x: 163, endPoint y: 635, distance: 9.0
click at [46, 335] on span "menu icon" at bounding box center [46, 335] width 0 height 0
